Goal: Transaction & Acquisition: Purchase product/service

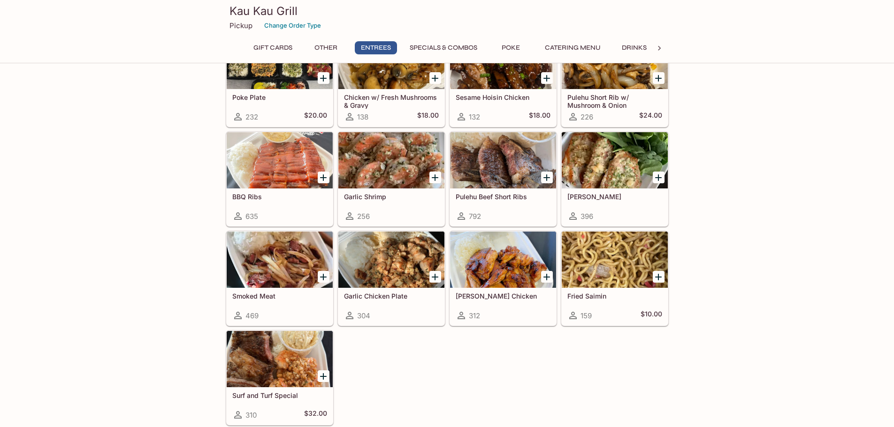
scroll to position [469, 0]
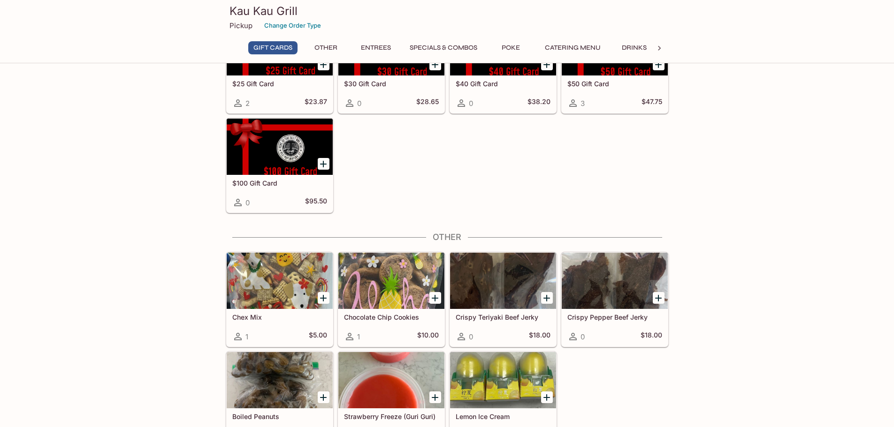
scroll to position [47, 0]
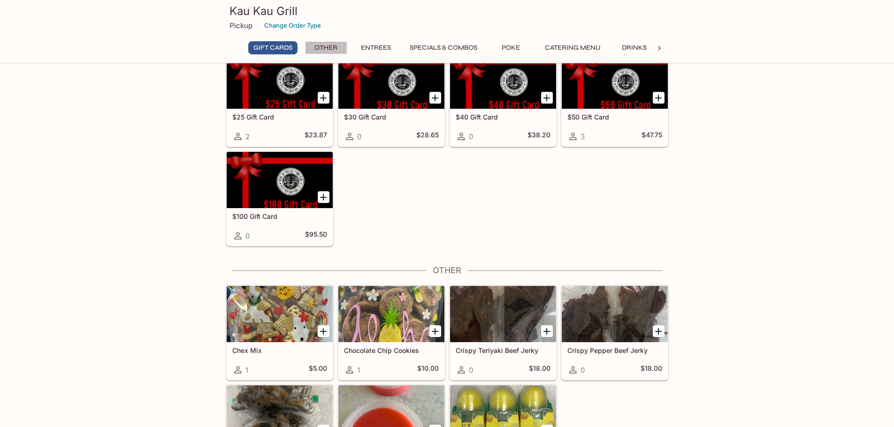
click at [329, 46] on button "Other" at bounding box center [326, 47] width 42 height 13
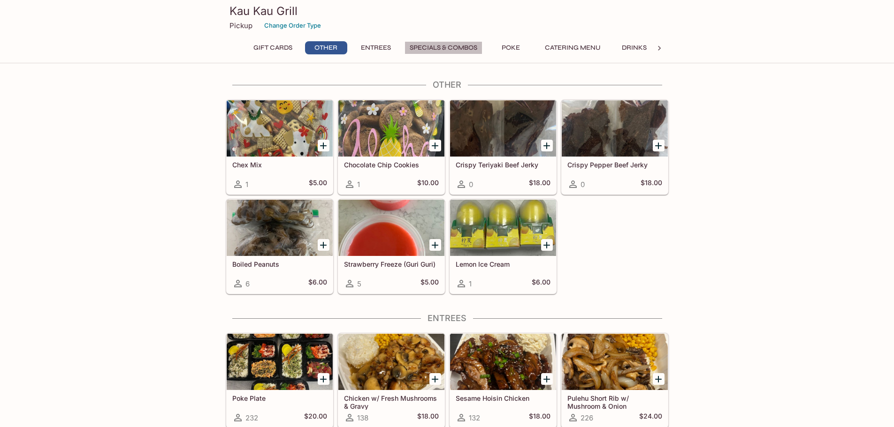
click at [431, 46] on button "Specials & Combos" at bounding box center [443, 47] width 78 height 13
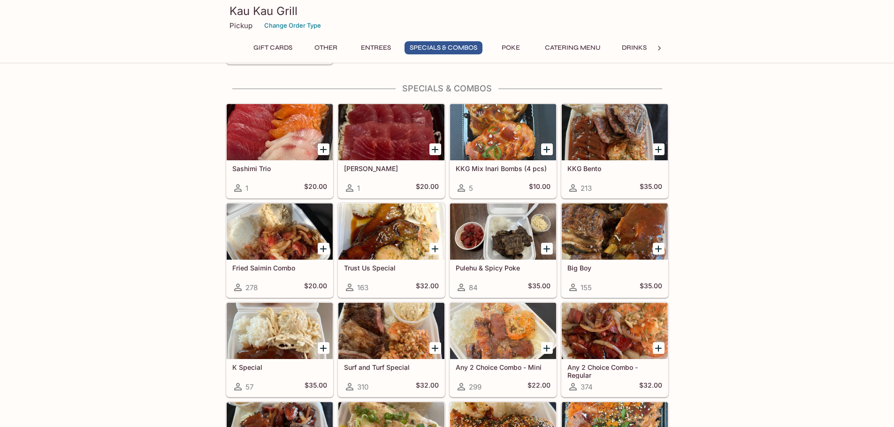
scroll to position [899, 0]
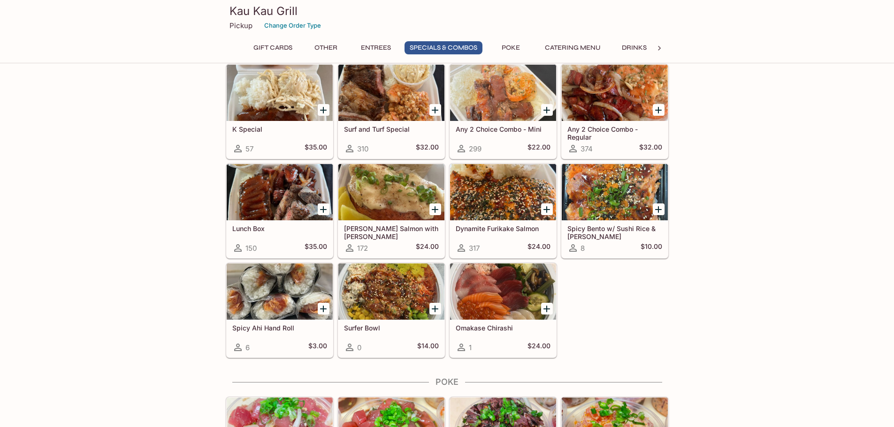
click at [694, 338] on div "Gift Cards $25 Gift Card 2 $23.87 $30 Gift Card 0 $28.65 $40 Gift Card 0 $38.20…" at bounding box center [447, 51] width 894 height 2213
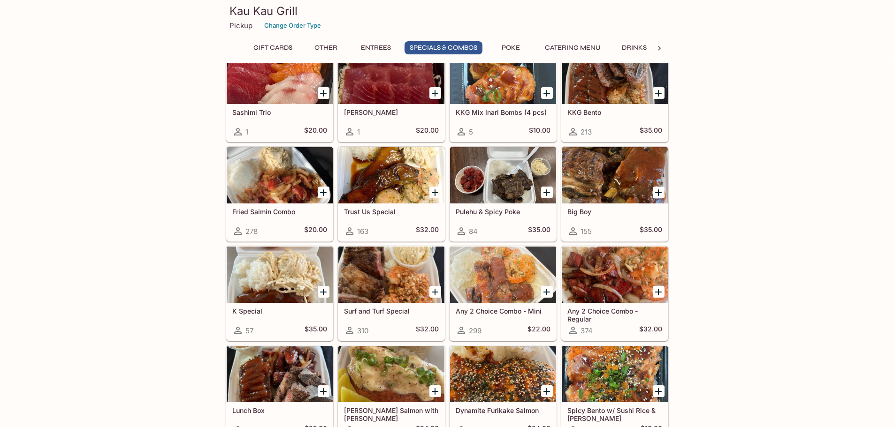
scroll to position [946, 0]
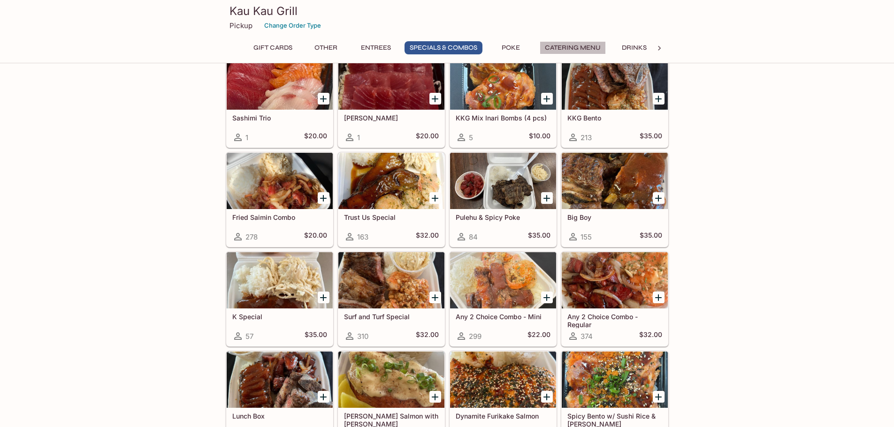
click at [560, 49] on button "Catering Menu" at bounding box center [573, 47] width 66 height 13
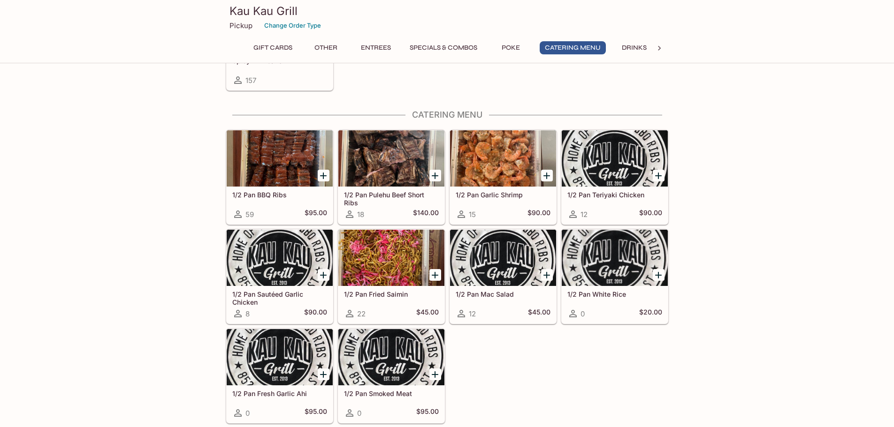
scroll to position [1665, 0]
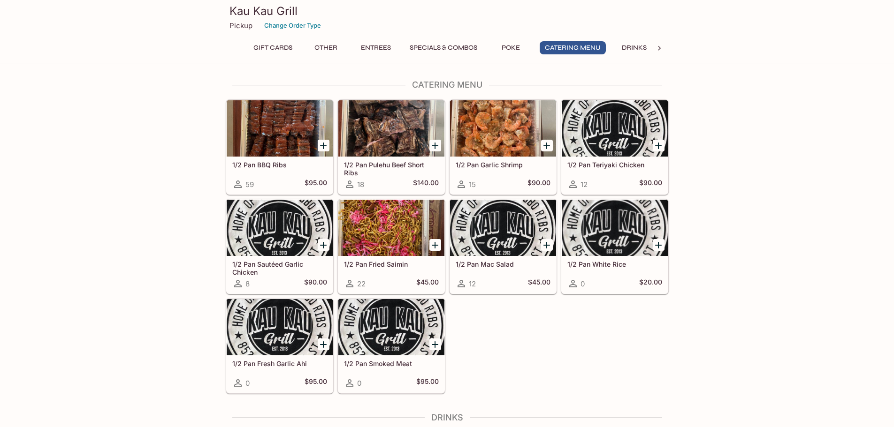
click at [330, 46] on button "Other" at bounding box center [326, 47] width 42 height 13
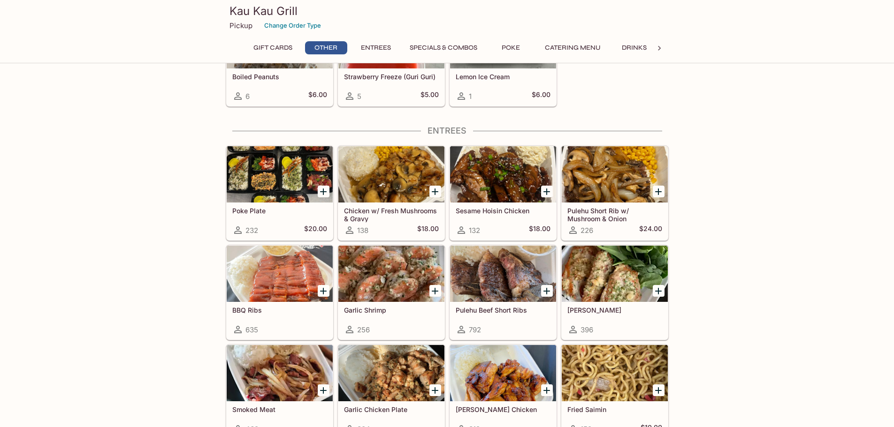
scroll to position [467, 0]
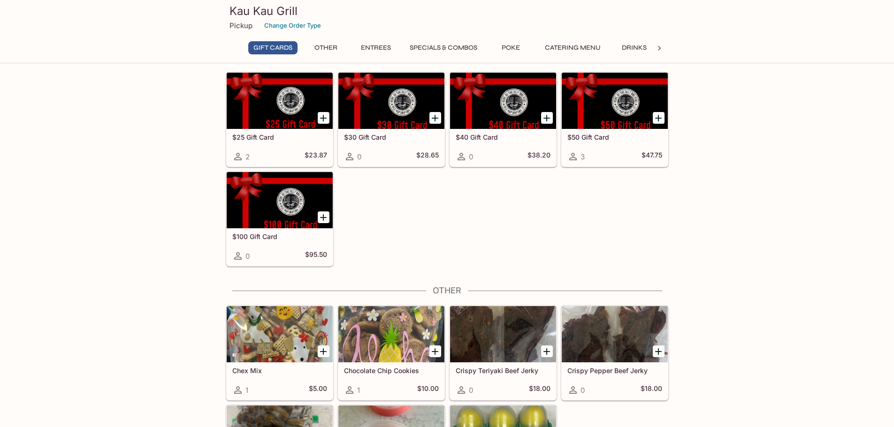
scroll to position [0, 0]
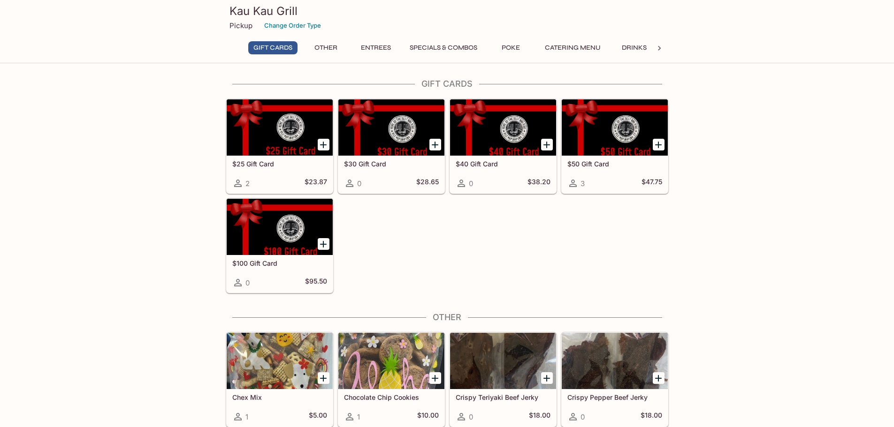
click at [238, 27] on p "Pickup" at bounding box center [240, 25] width 23 height 9
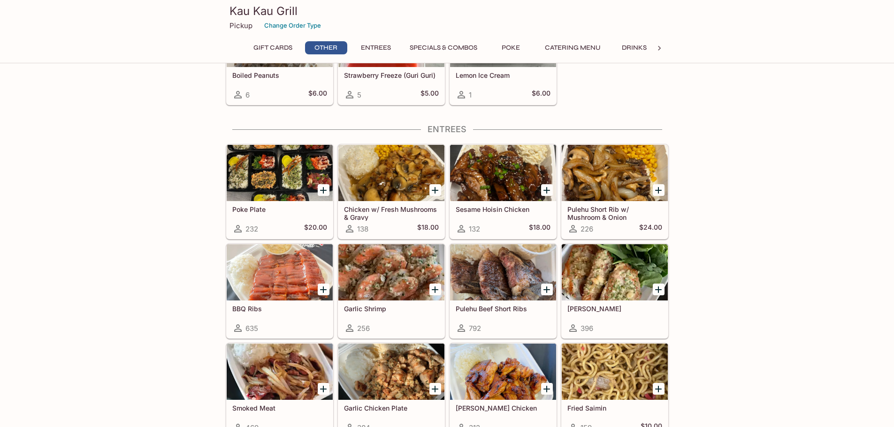
scroll to position [516, 0]
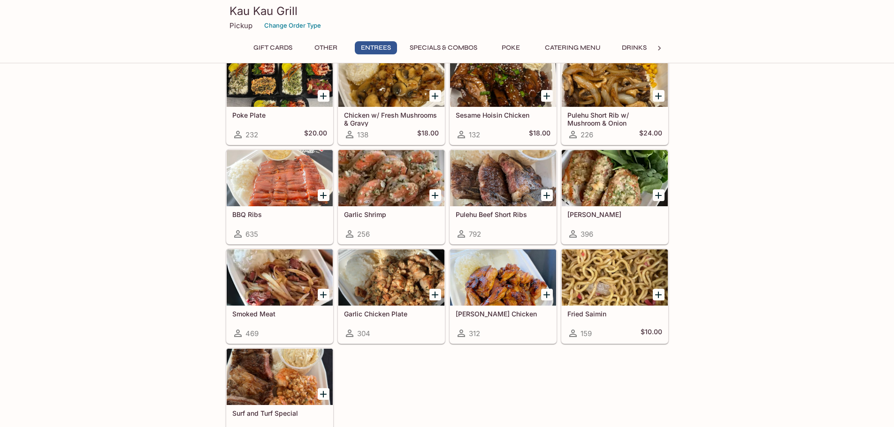
click at [610, 204] on div at bounding box center [615, 178] width 106 height 56
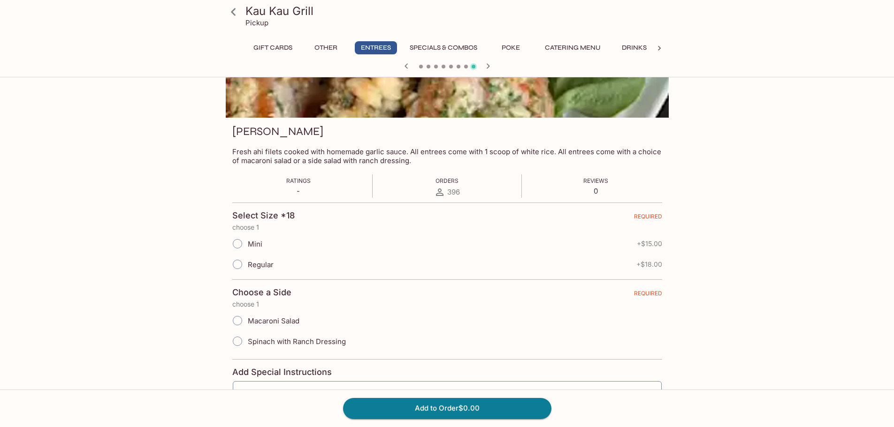
scroll to position [94, 0]
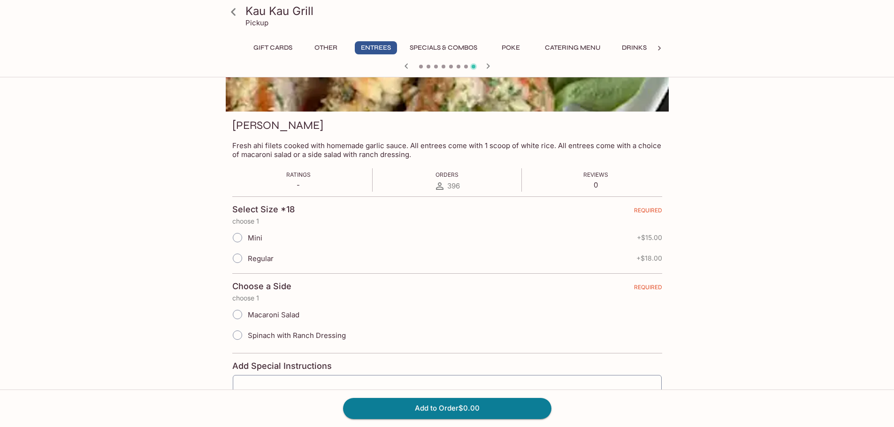
click at [230, 14] on icon at bounding box center [233, 12] width 16 height 16
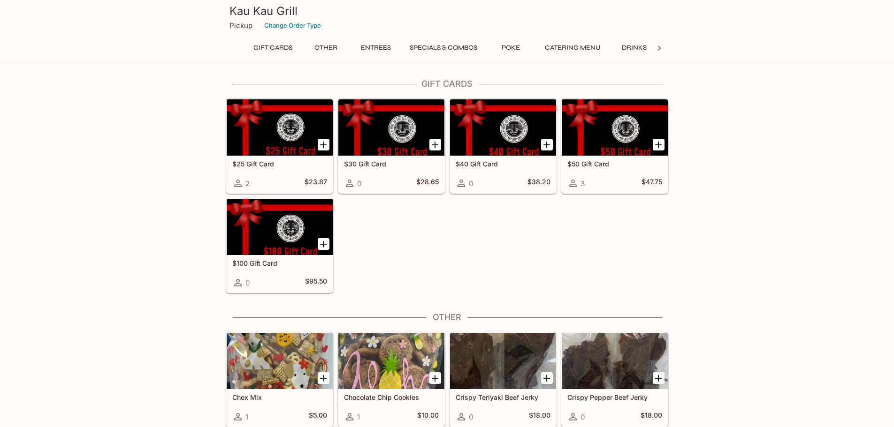
click at [267, 21] on button "Change Order Type" at bounding box center [292, 25] width 65 height 15
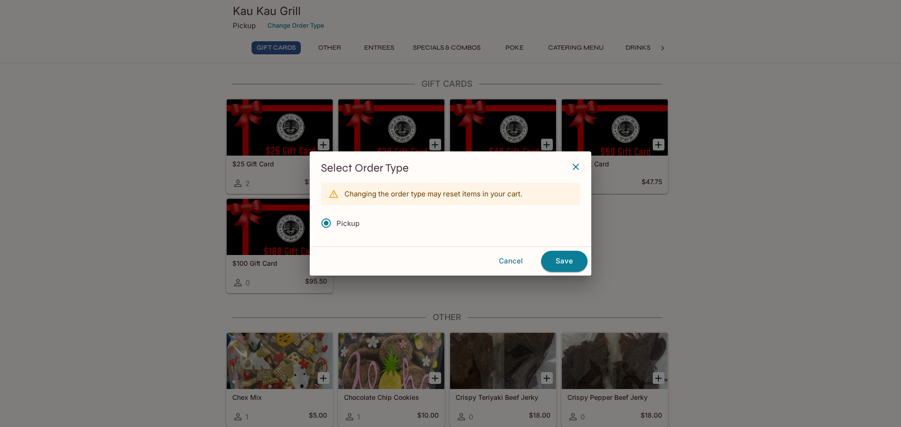
click at [573, 166] on icon "button" at bounding box center [575, 166] width 11 height 11
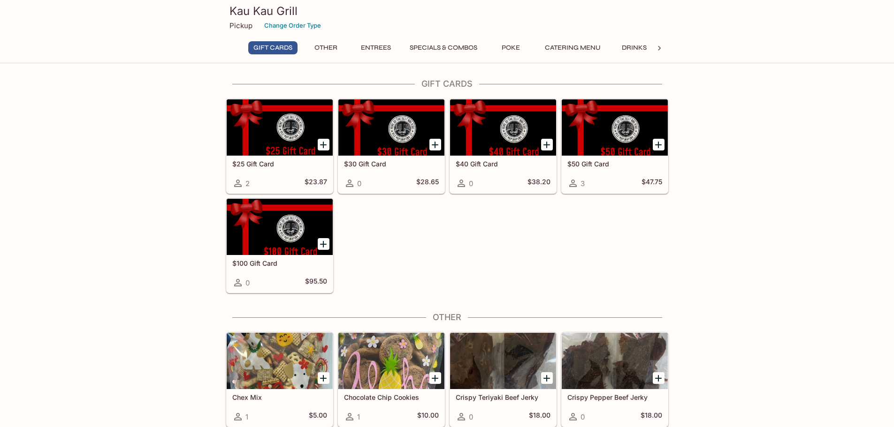
click at [243, 22] on p "Pickup" at bounding box center [240, 25] width 23 height 9
click at [243, 29] on p "Pickup" at bounding box center [240, 25] width 23 height 9
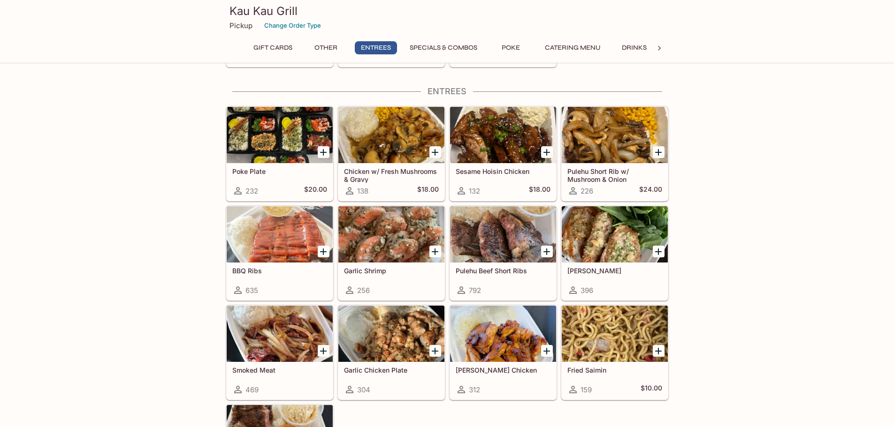
scroll to position [516, 0]
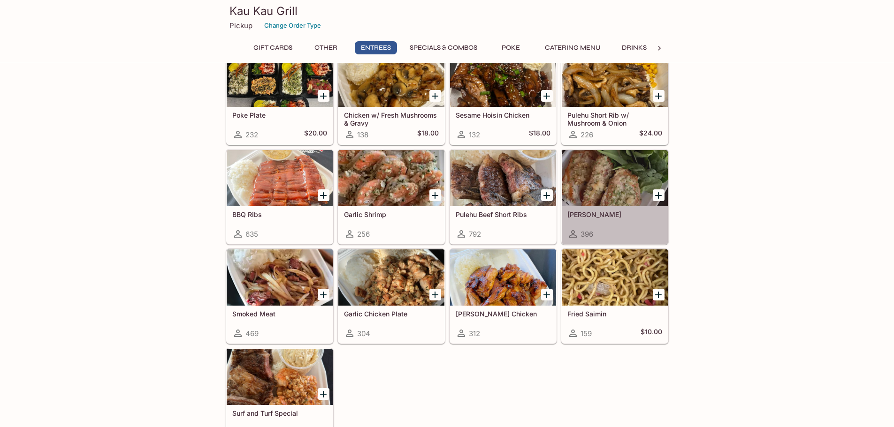
click at [596, 182] on div at bounding box center [615, 178] width 106 height 56
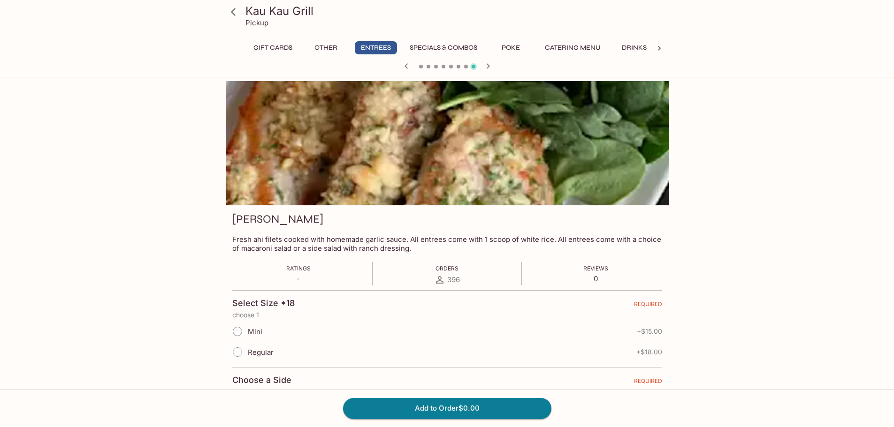
drag, startPoint x: 737, startPoint y: 264, endPoint x: 731, endPoint y: 271, distance: 8.7
click at [737, 264] on div "Kau Kau Grill Pickup Gift Cards Other Entrees Specials & Combos Poke Catering M…" at bounding box center [447, 344] width 600 height 527
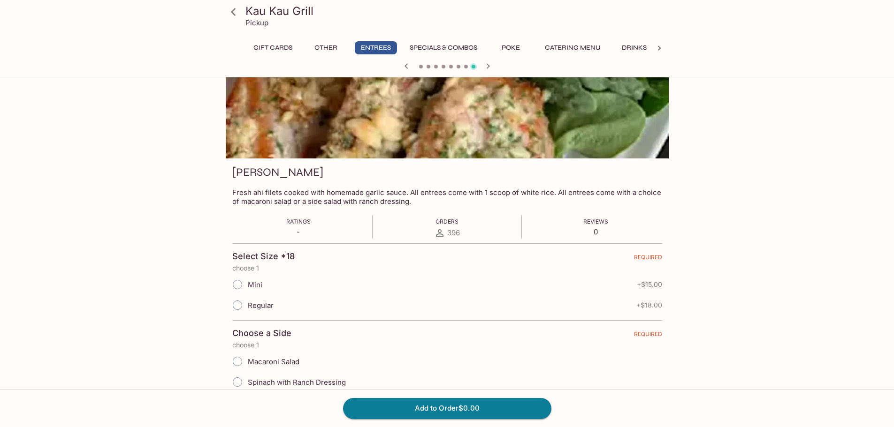
scroll to position [94, 0]
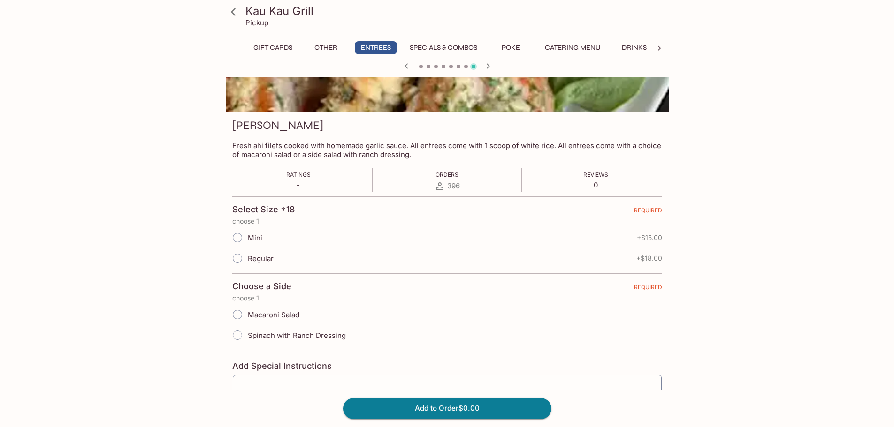
click at [136, 356] on div "Kau Kau Grill Pickup Gift Cards Other Entrees Specials & Combos Poke Catering M…" at bounding box center [447, 200] width 894 height 427
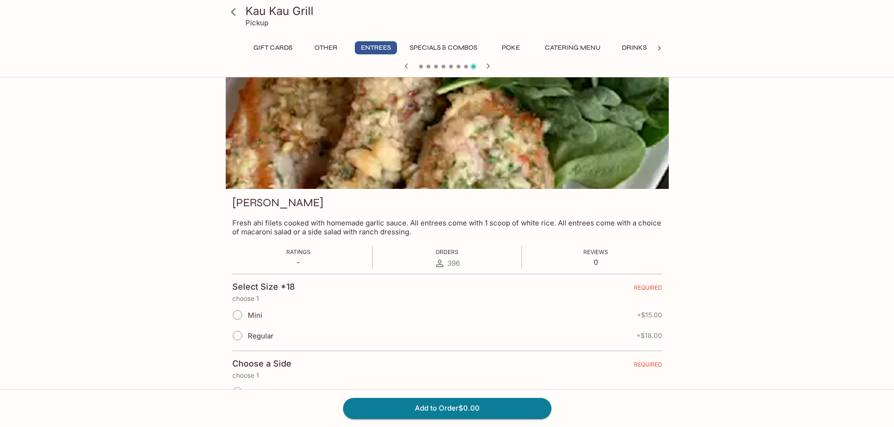
scroll to position [0, 0]
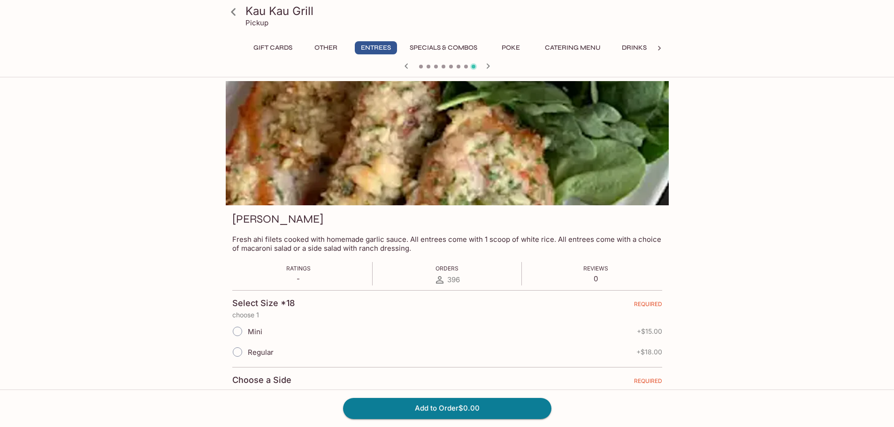
click at [161, 318] on div "Kau Kau Grill Pickup Gift Cards Other Entrees Specials & Combos Poke Catering M…" at bounding box center [447, 344] width 600 height 527
click at [117, 160] on div "Kau Kau Grill Pickup Gift Cards Other Entrees Specials & Combos Poke Catering M…" at bounding box center [447, 294] width 894 height 427
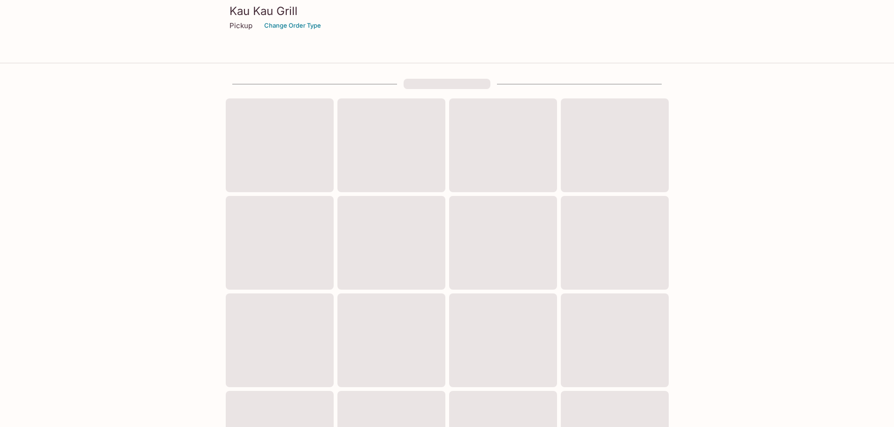
scroll to position [253, 0]
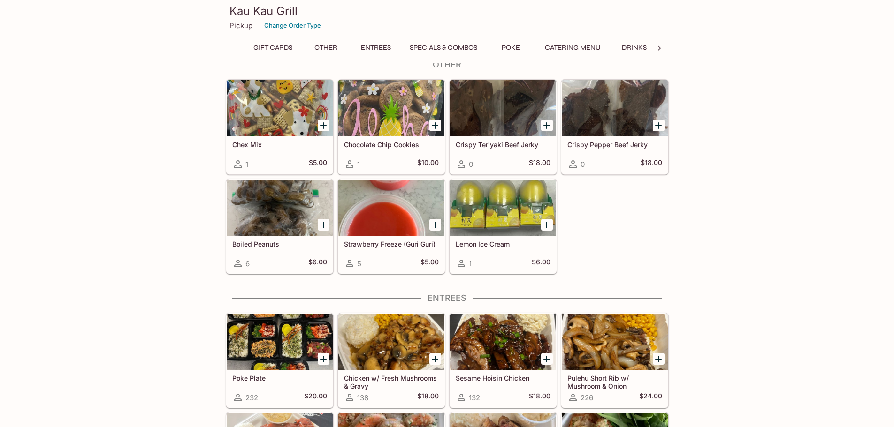
drag, startPoint x: 829, startPoint y: 231, endPoint x: 811, endPoint y: 214, distance: 25.2
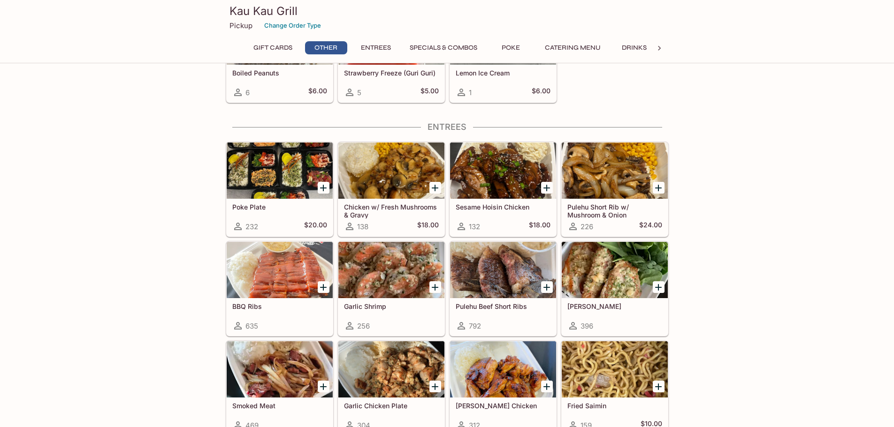
scroll to position [441, 0]
